Goal: Task Accomplishment & Management: Manage account settings

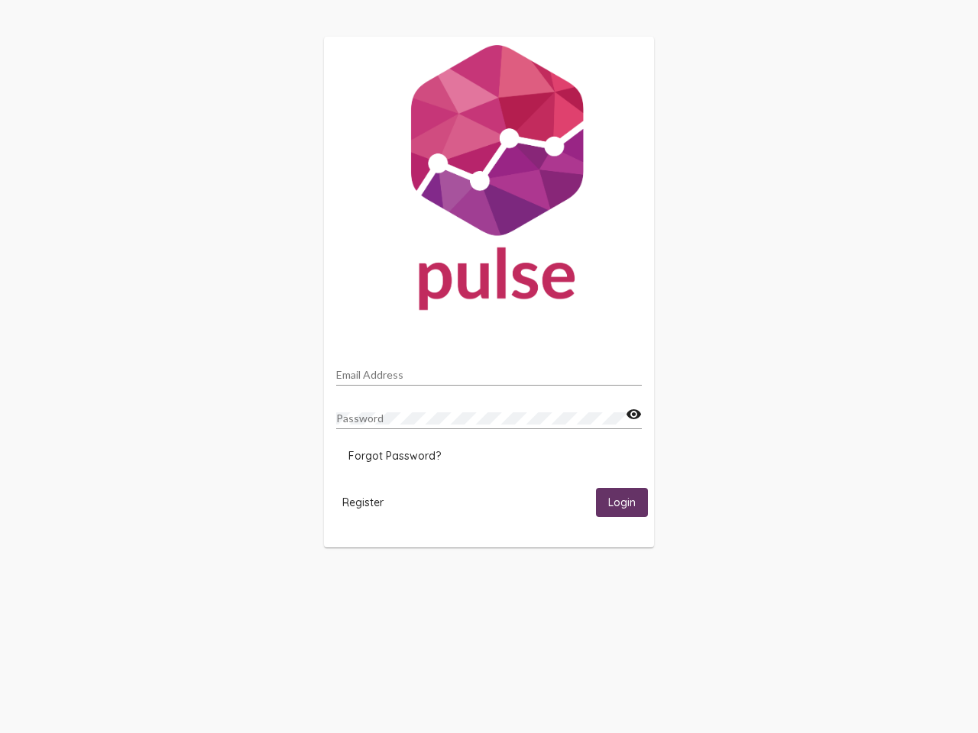
click at [489, 370] on input "Email Address" at bounding box center [489, 375] width 306 height 12
click at [633, 415] on mat-icon "visibility" at bounding box center [634, 415] width 16 height 18
click at [394, 456] on span "Forgot Password?" at bounding box center [394, 456] width 92 height 14
